Goal: Information Seeking & Learning: Understand process/instructions

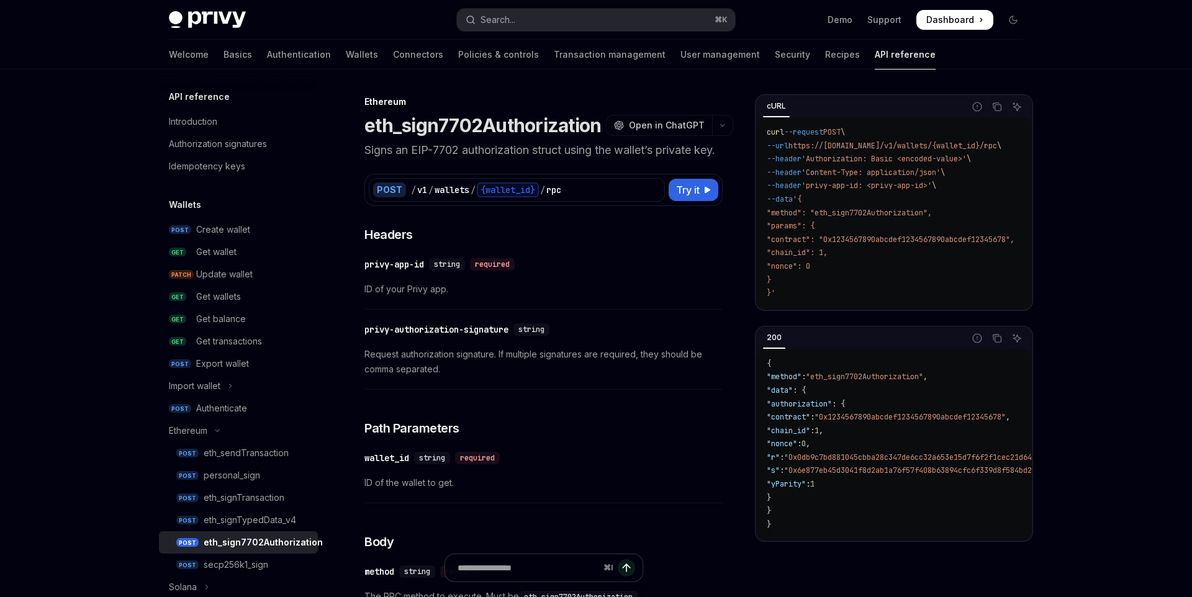
scroll to position [104, 0]
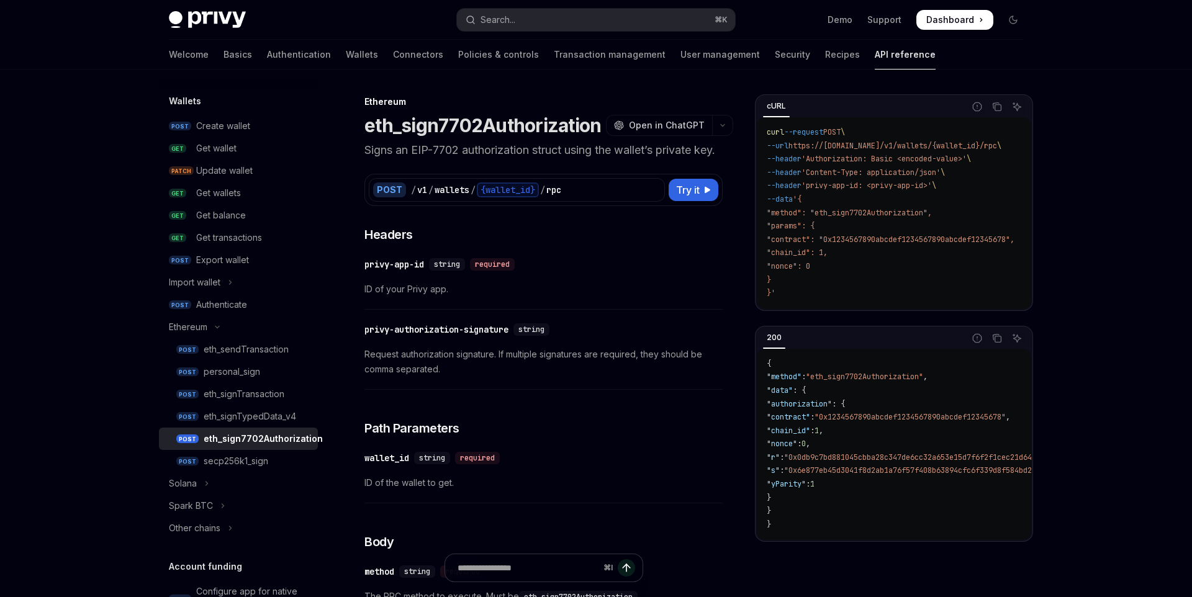
type textarea "*"
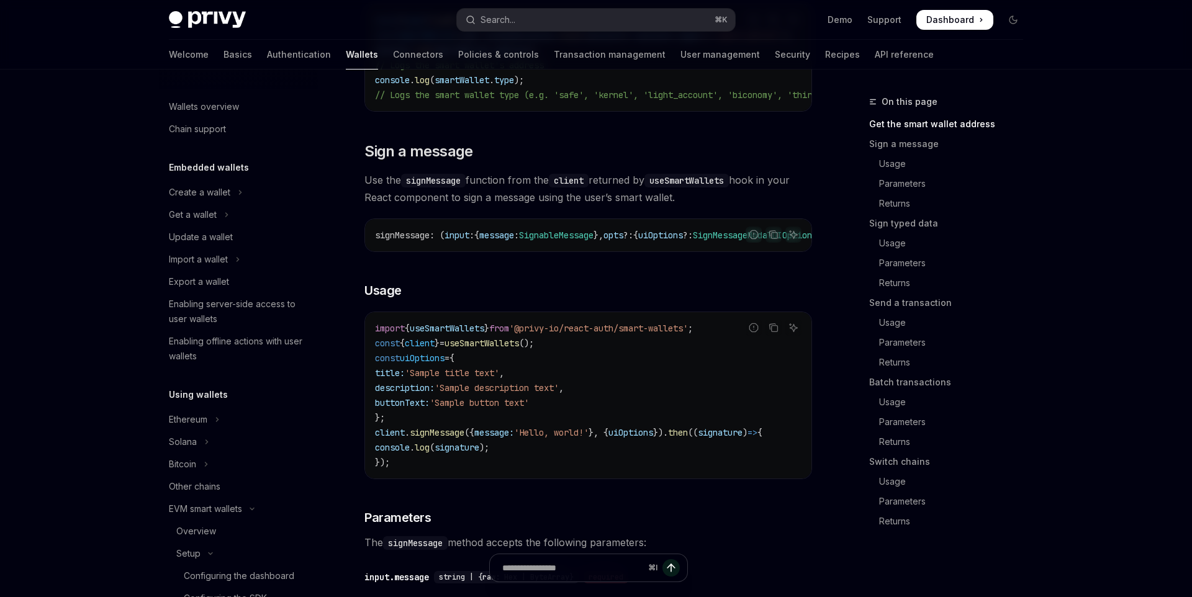
scroll to position [349, 0]
click at [883, 386] on link "Batch transactions" at bounding box center [951, 383] width 164 height 20
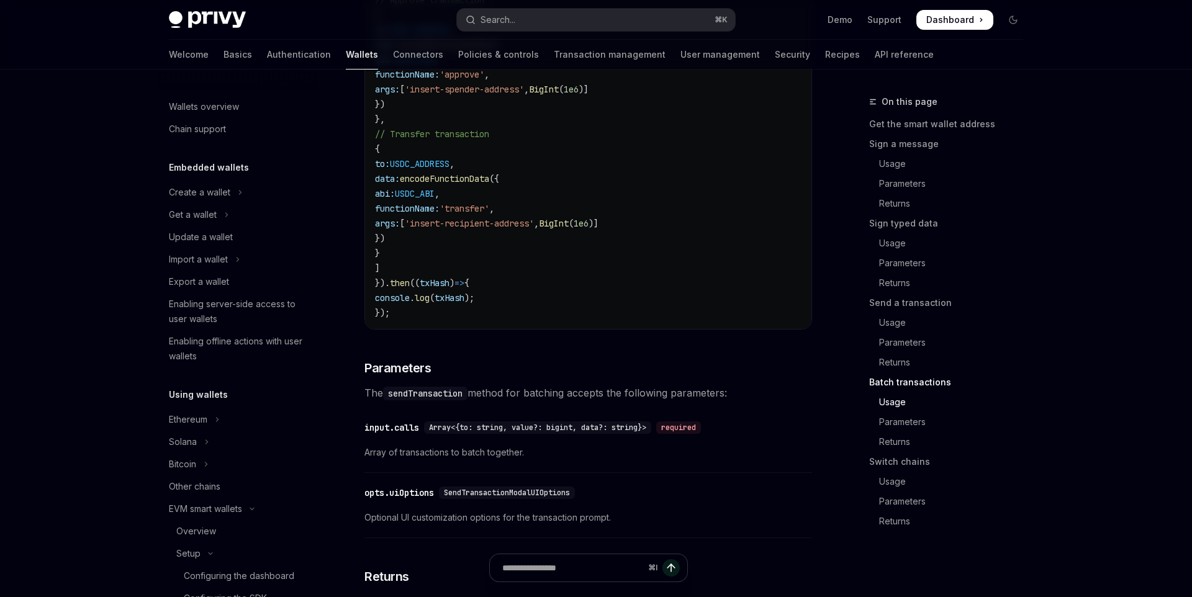
scroll to position [2890, 0]
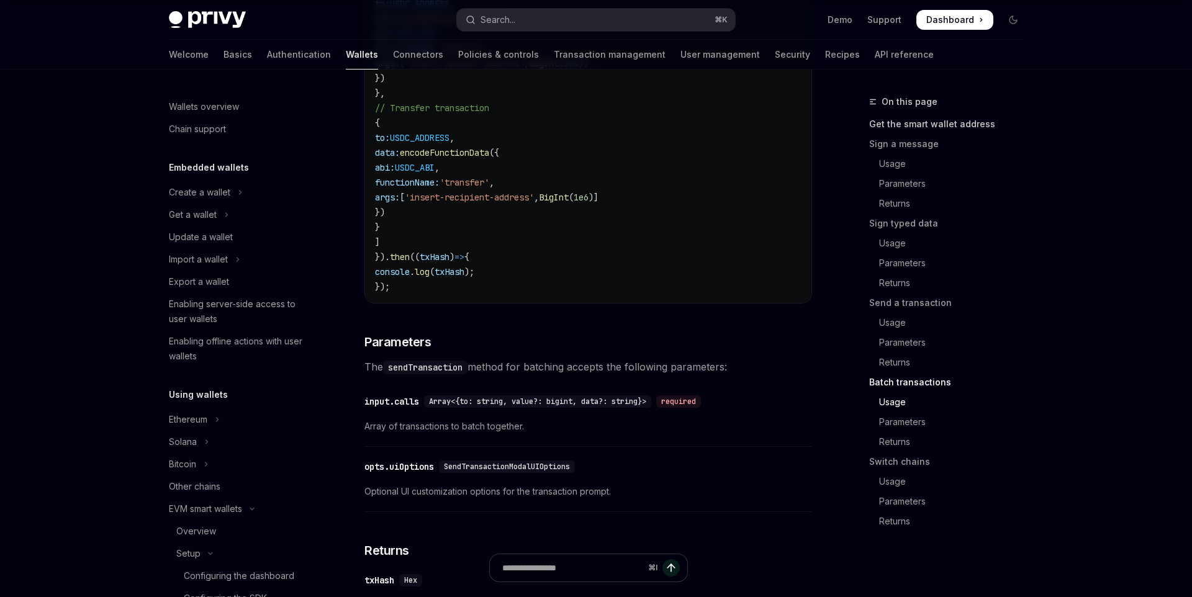
click at [900, 123] on link "Get the smart wallet address" at bounding box center [951, 124] width 164 height 20
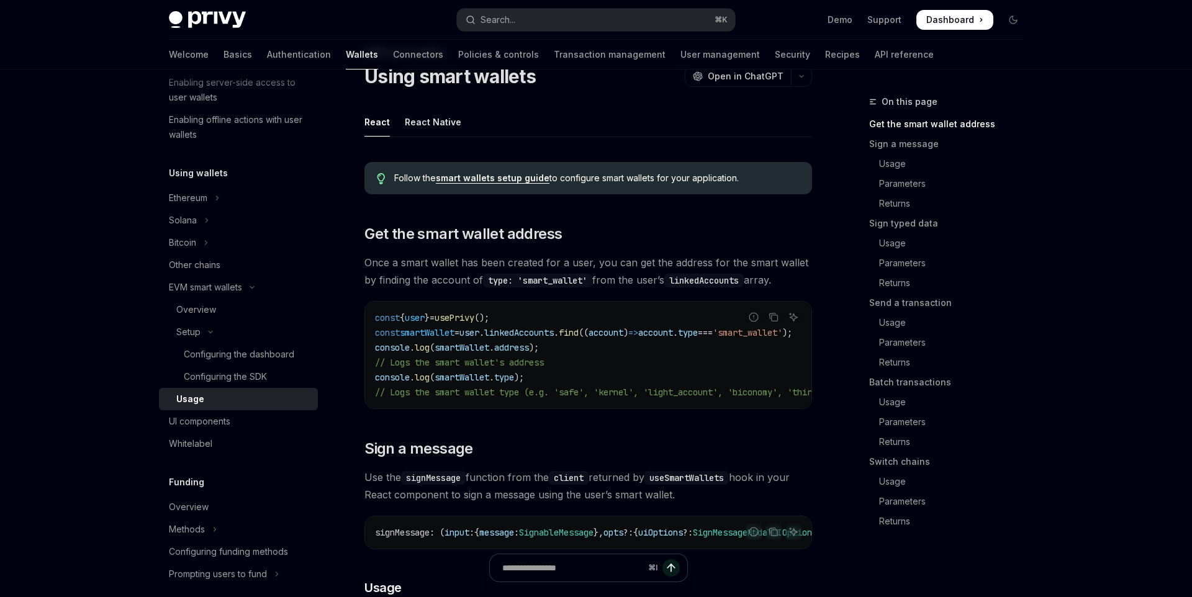
scroll to position [337, 0]
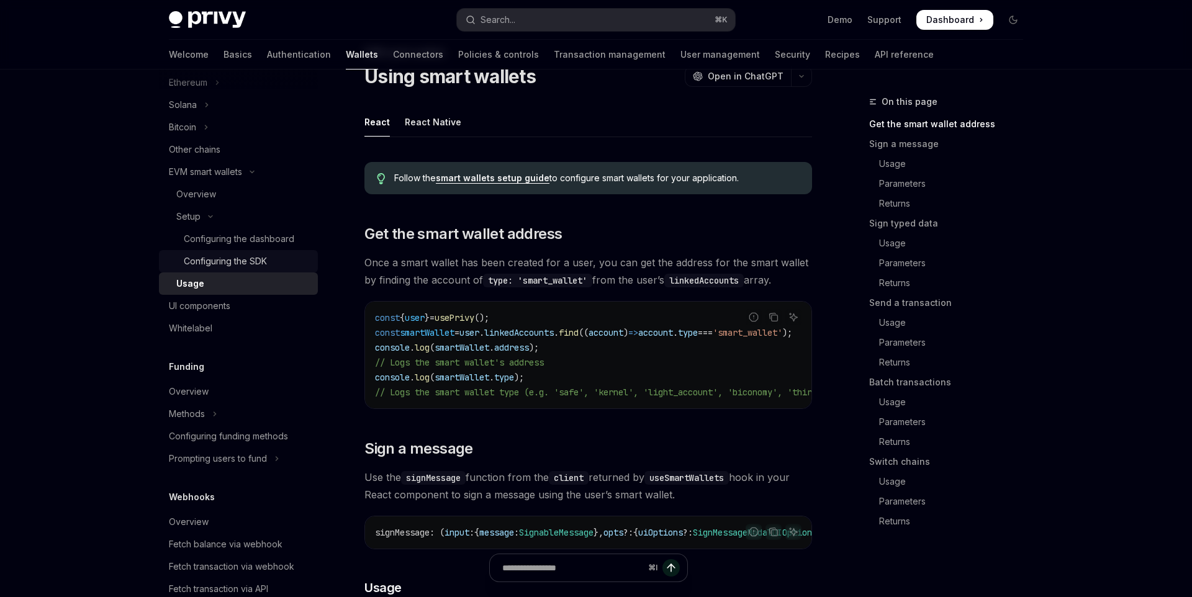
click at [231, 268] on div "Configuring the SDK" at bounding box center [225, 261] width 83 height 15
type textarea "*"
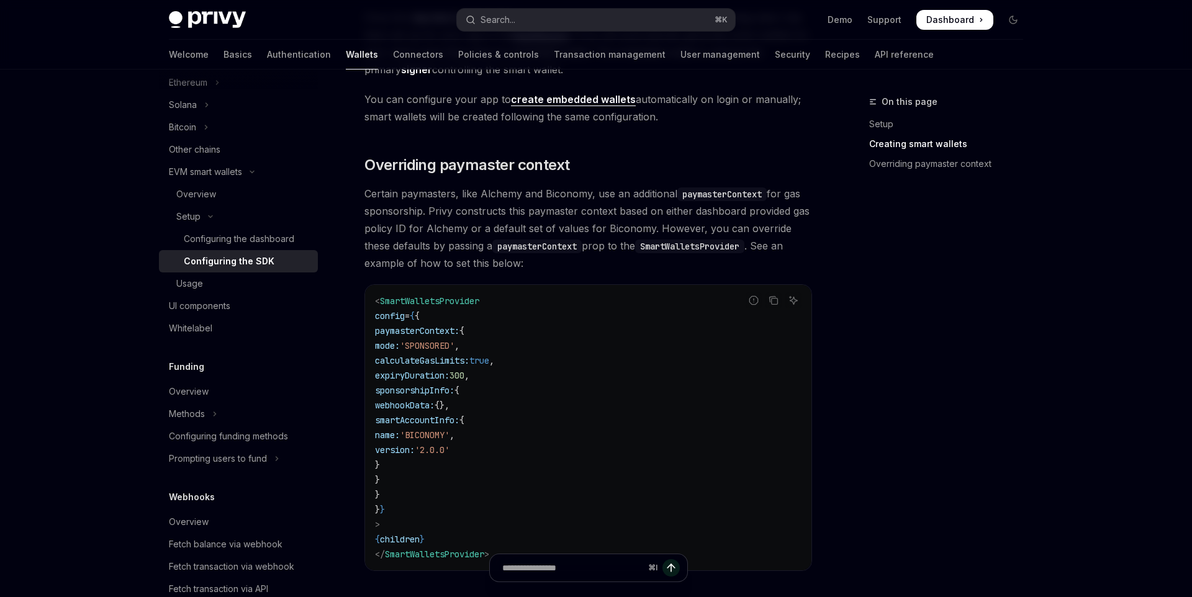
scroll to position [863, 0]
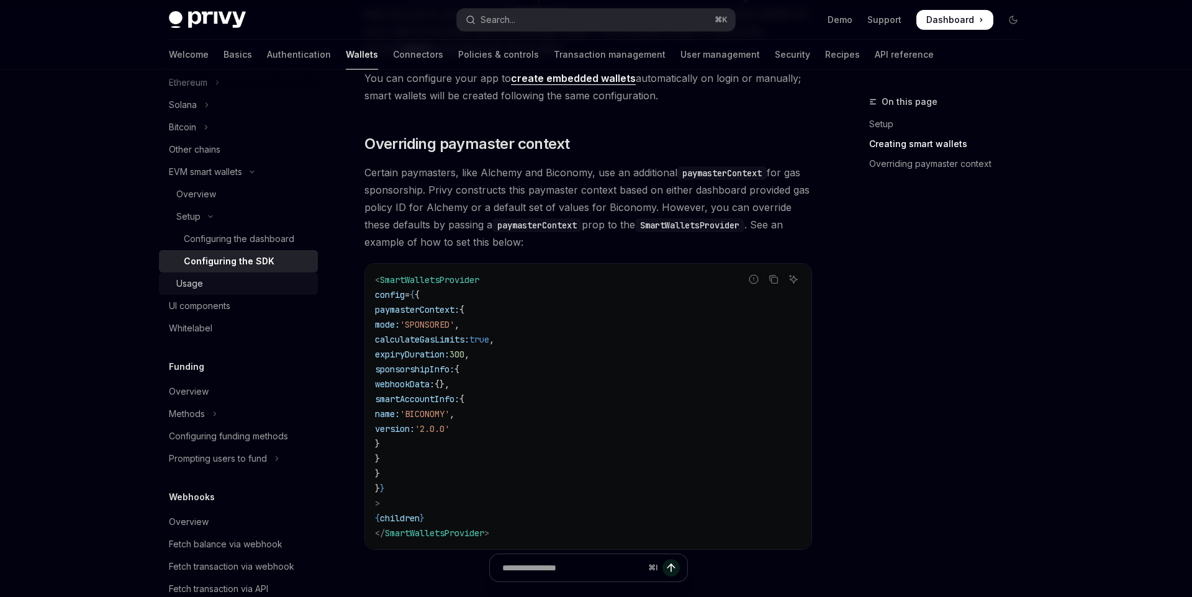
click at [199, 286] on div "Usage" at bounding box center [189, 283] width 27 height 15
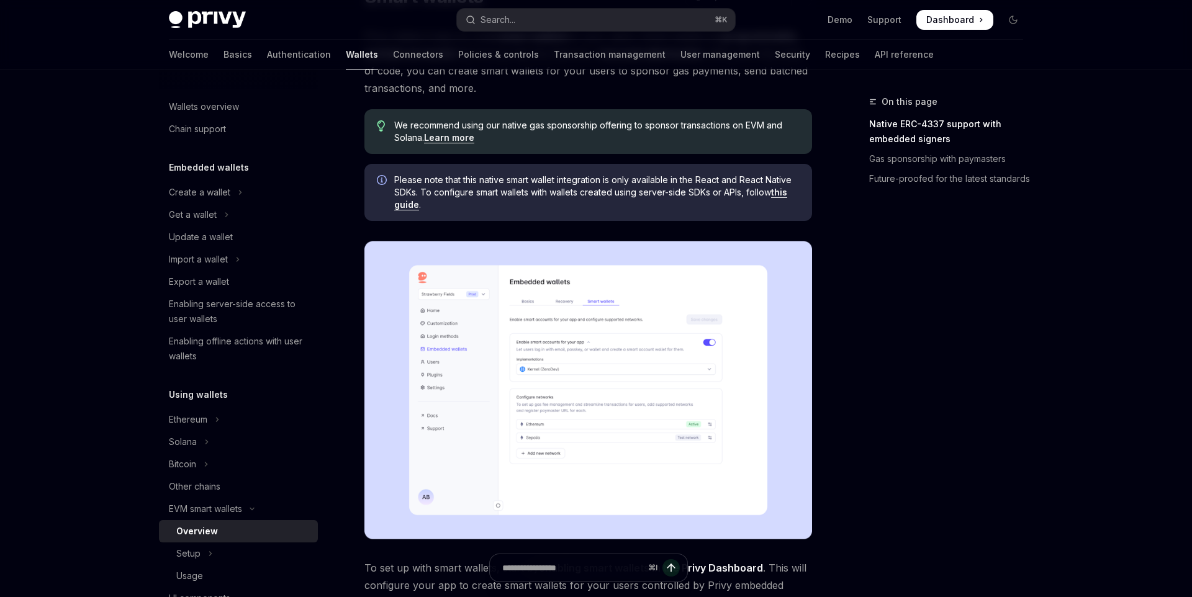
scroll to position [130, 0]
click at [406, 206] on link "this guide" at bounding box center [590, 198] width 393 height 24
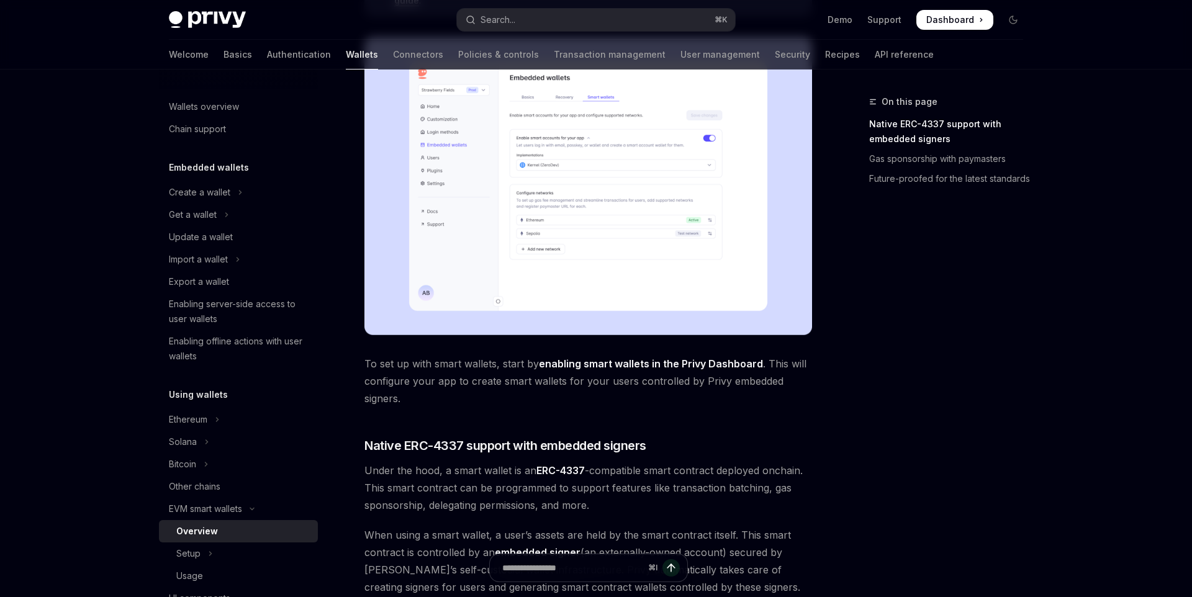
scroll to position [335, 0]
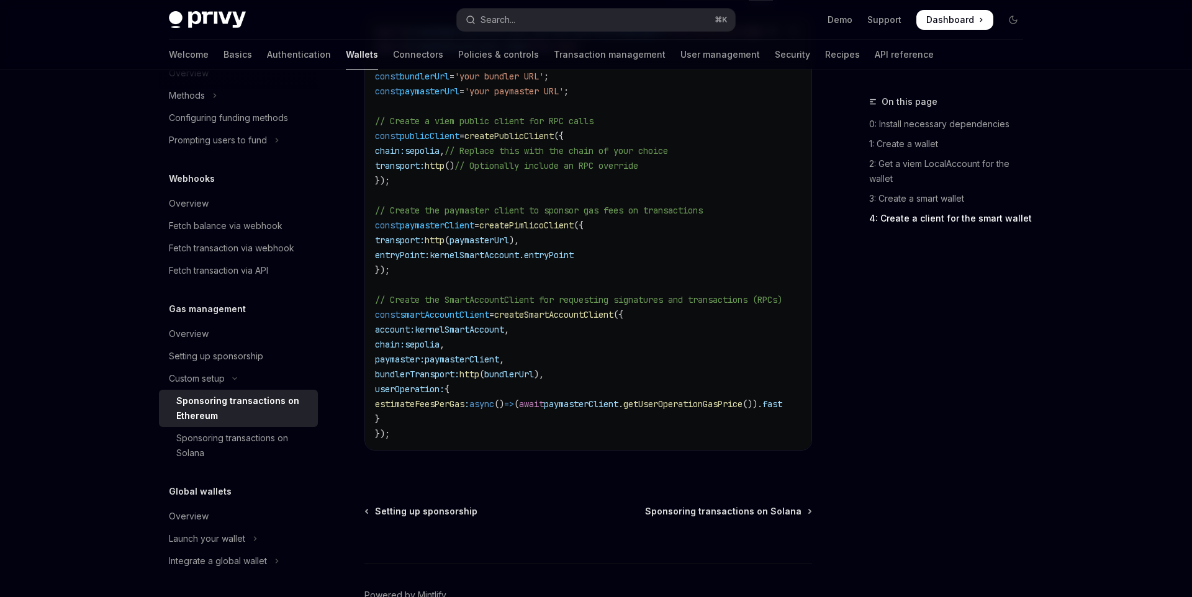
scroll to position [1748, 0]
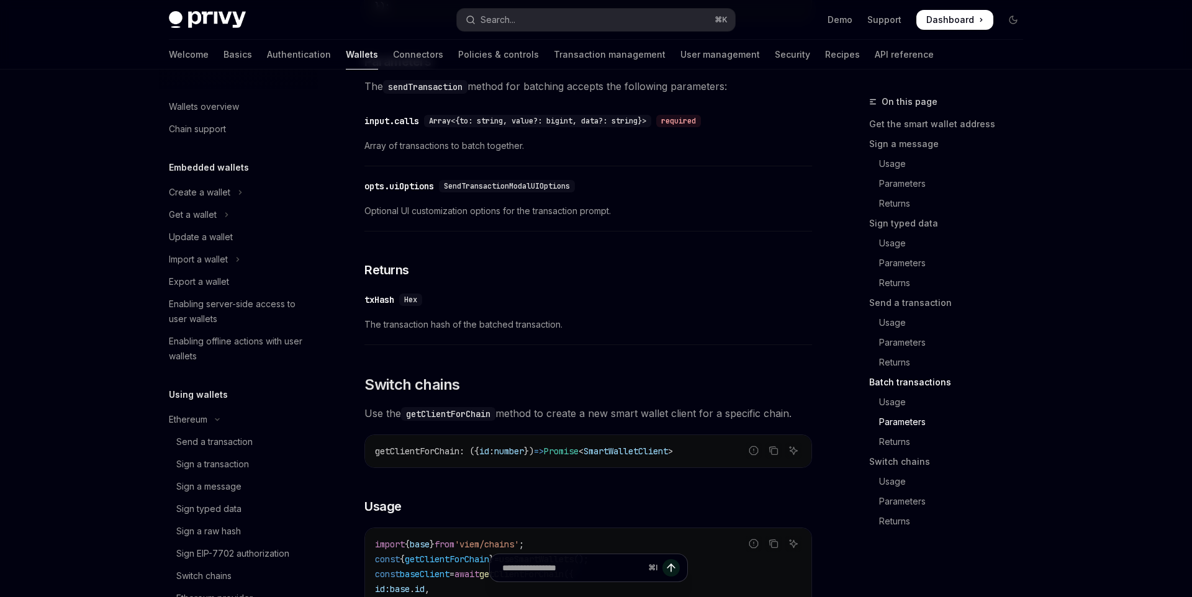
scroll to position [158, 0]
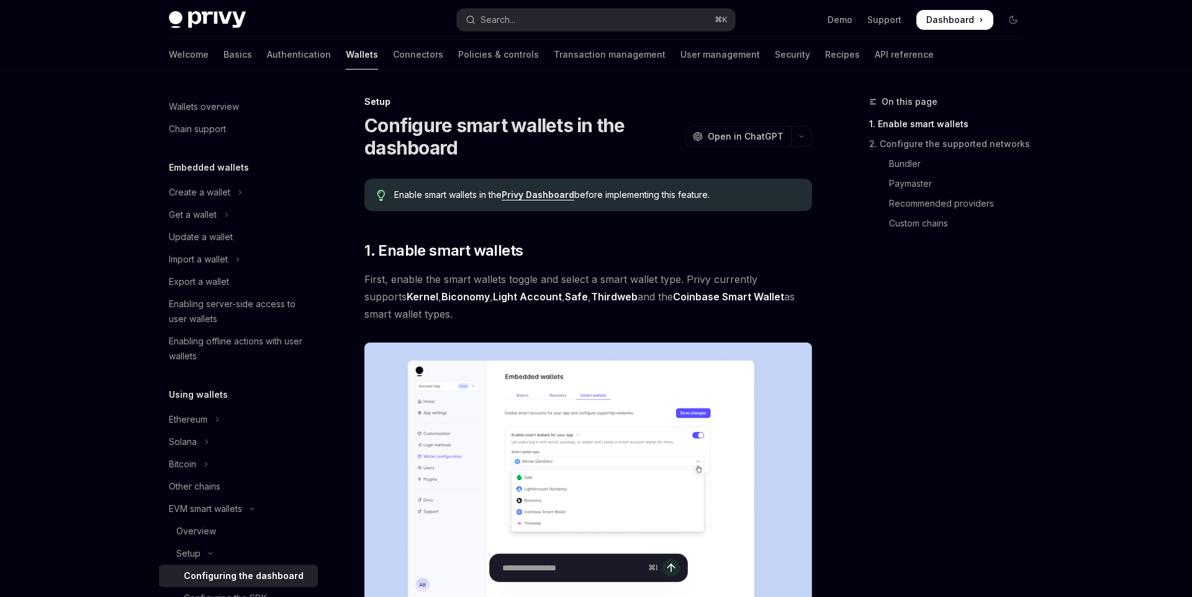
type textarea "*"
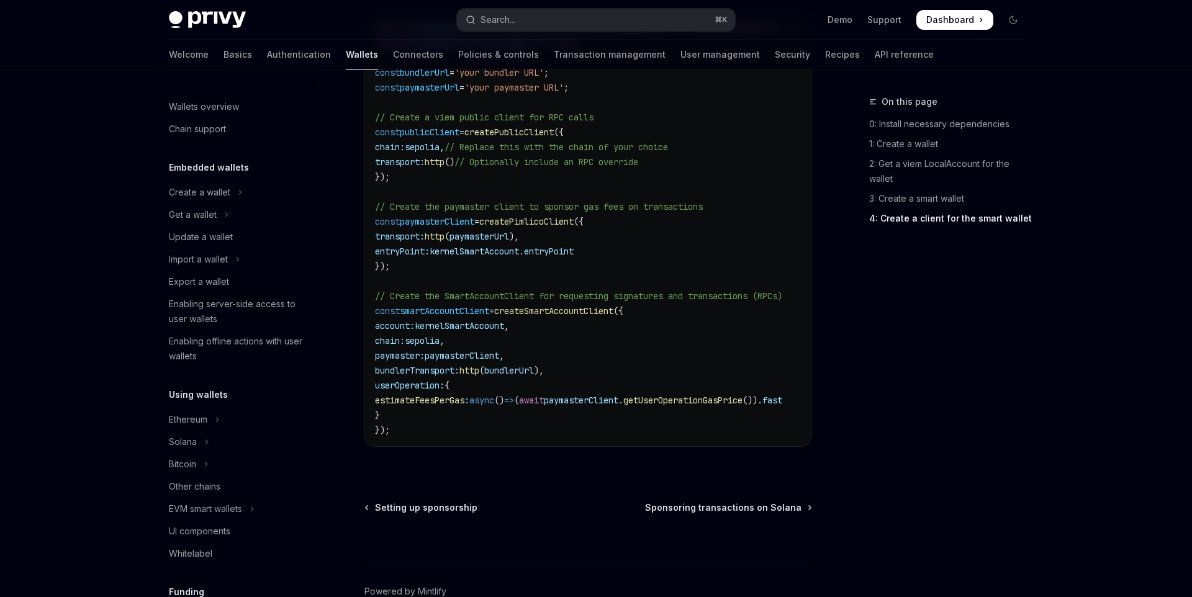
scroll to position [544, 0]
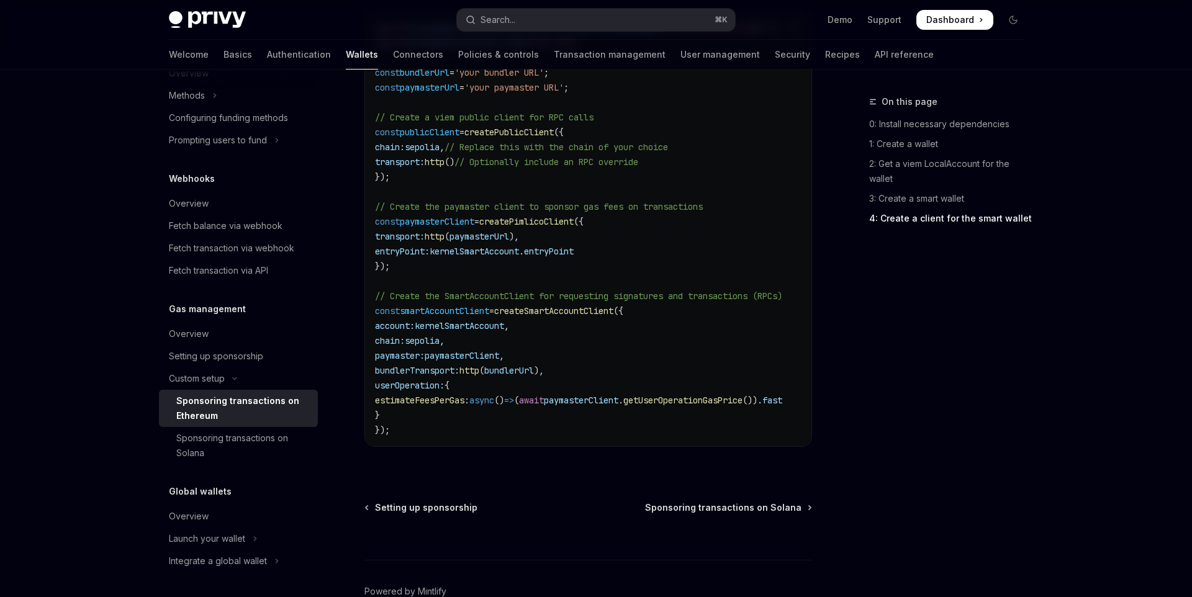
type textarea "*"
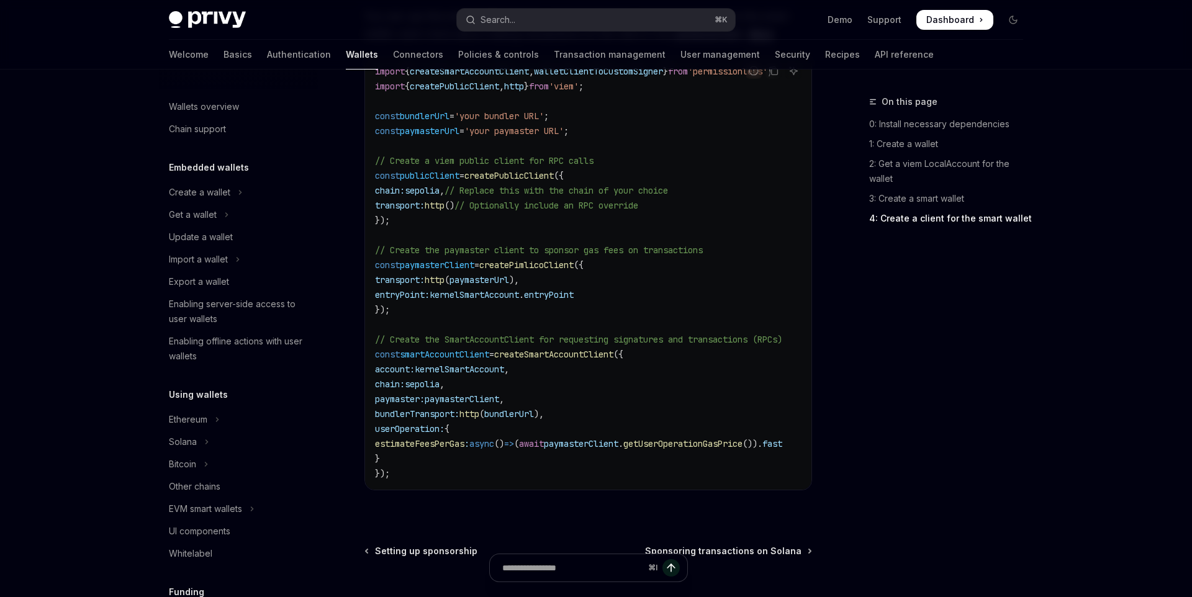
scroll to position [1772, 0]
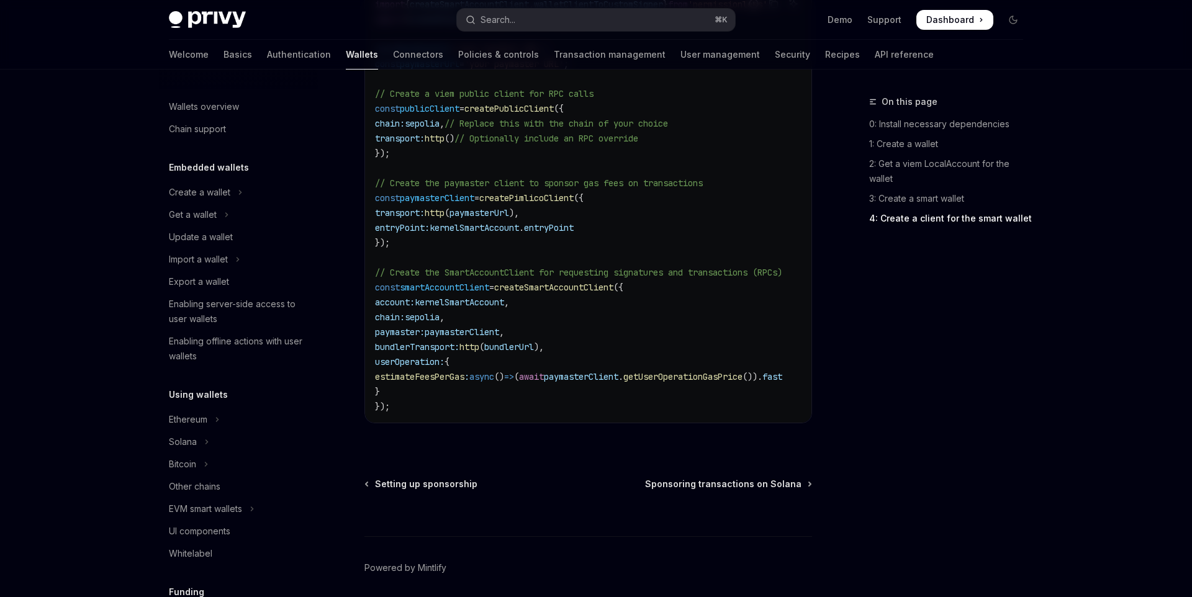
type textarea "*"
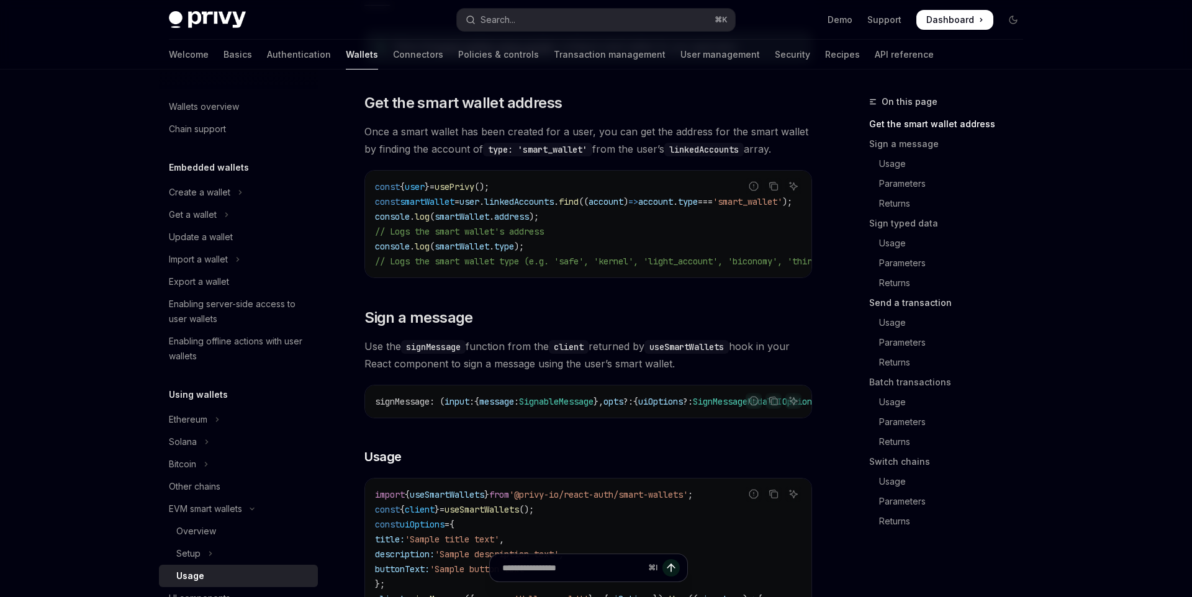
click at [917, 298] on link "Send a transaction" at bounding box center [951, 303] width 164 height 20
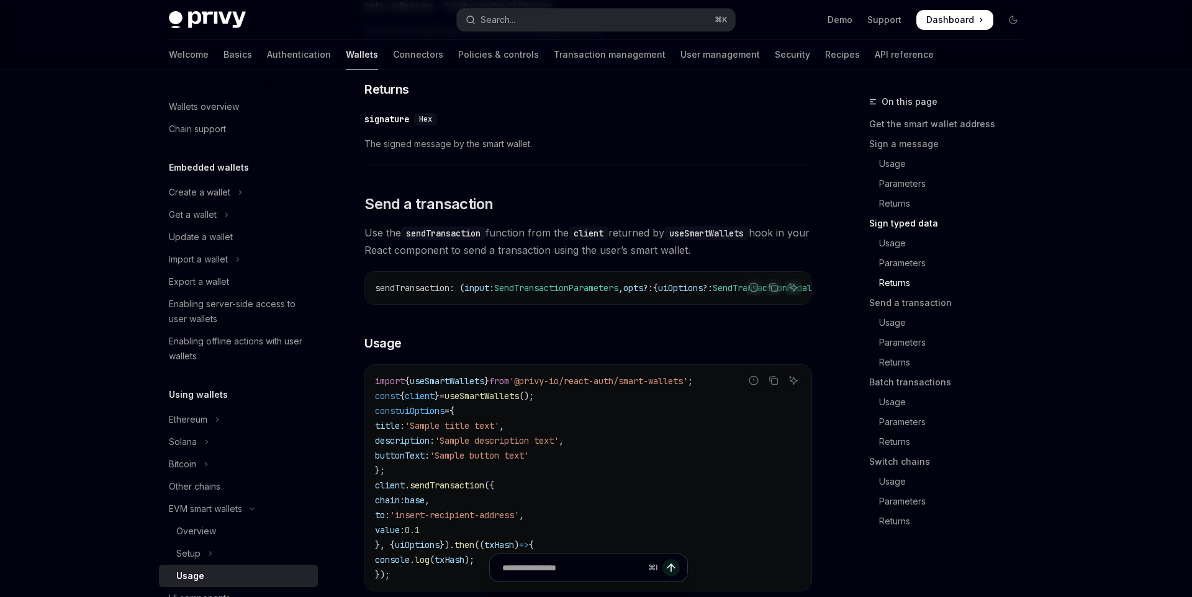
scroll to position [1600, 0]
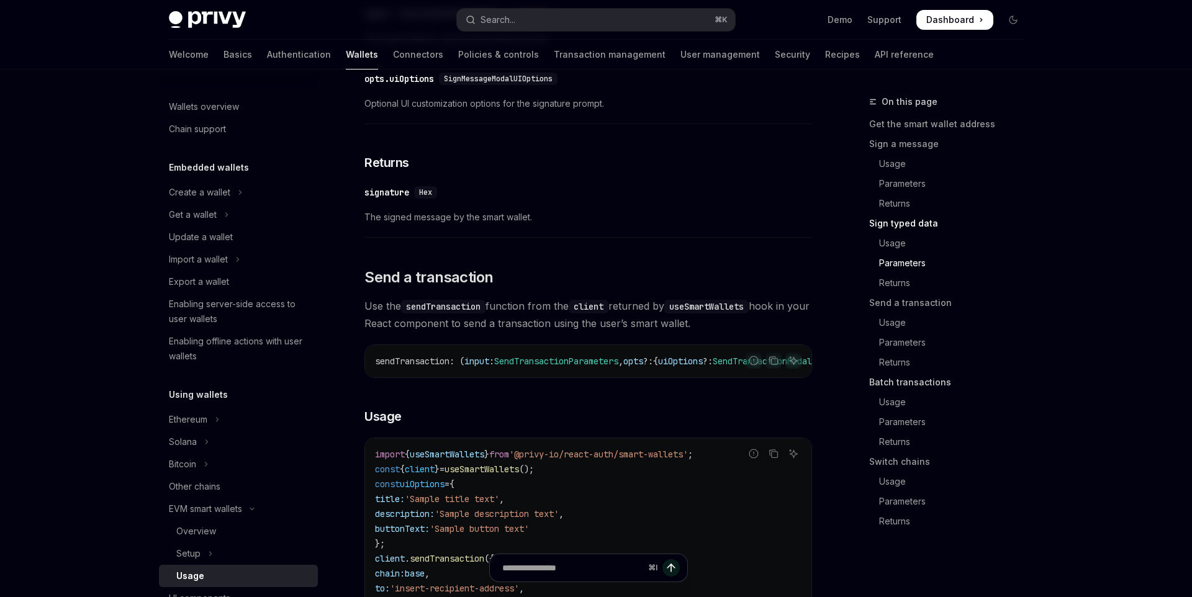
click at [885, 385] on link "Batch transactions" at bounding box center [951, 383] width 164 height 20
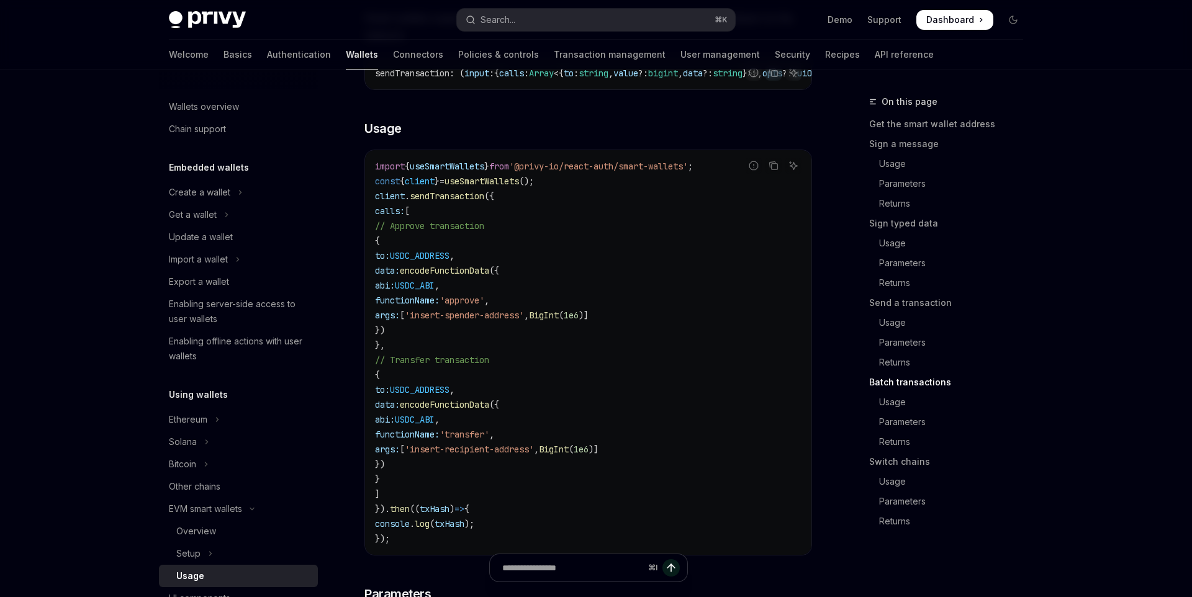
scroll to position [2648, 0]
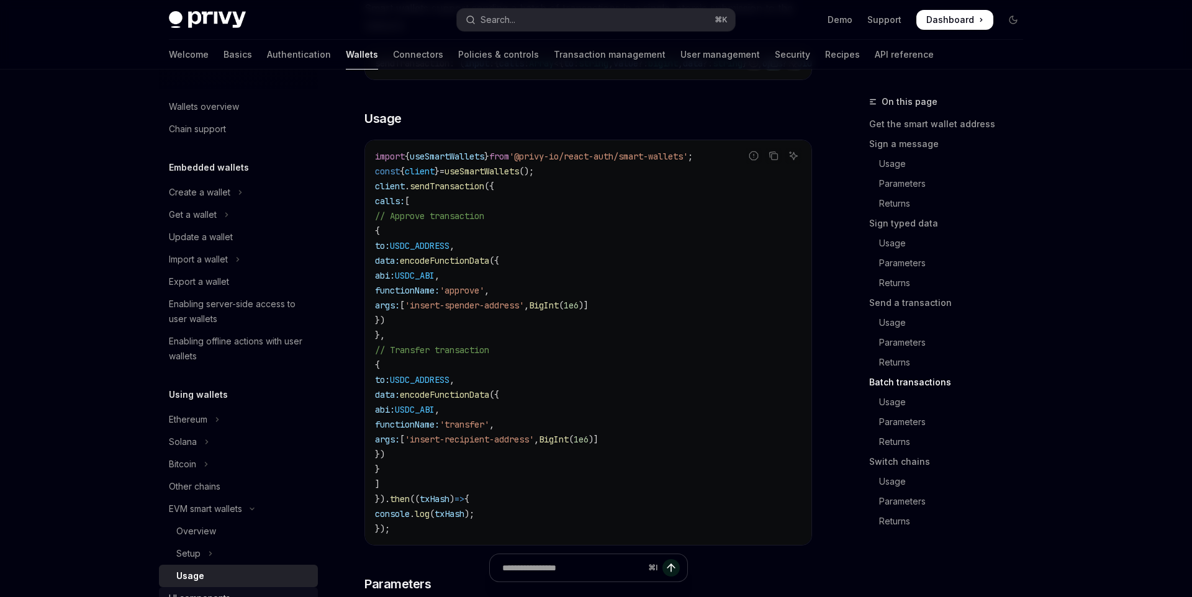
type textarea "*"
